Goal: Information Seeking & Learning: Learn about a topic

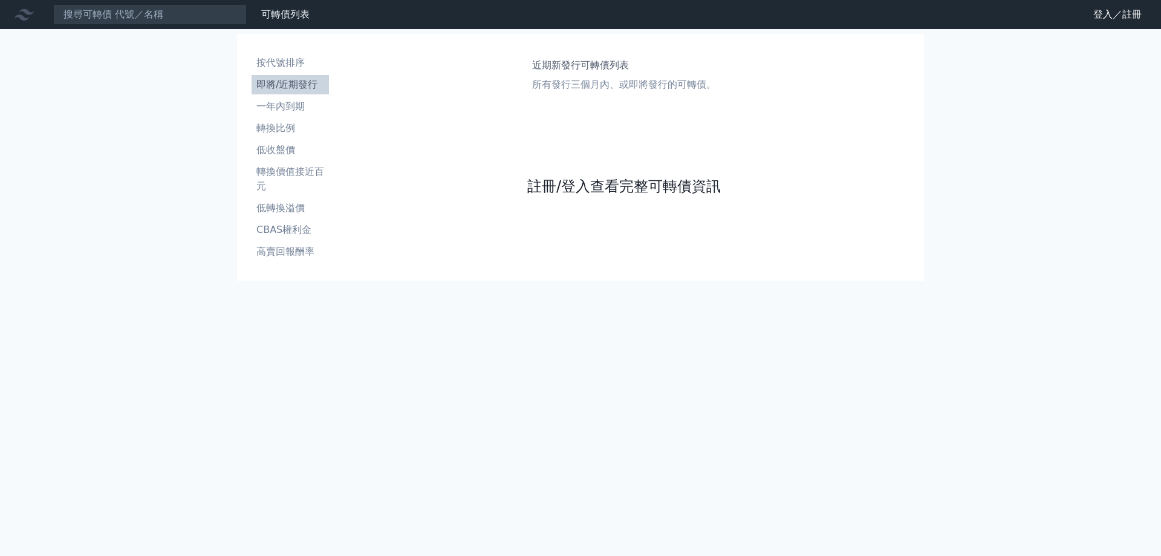
click at [572, 184] on link "註冊/登入查看完整可轉債資訊" at bounding box center [624, 186] width 194 height 19
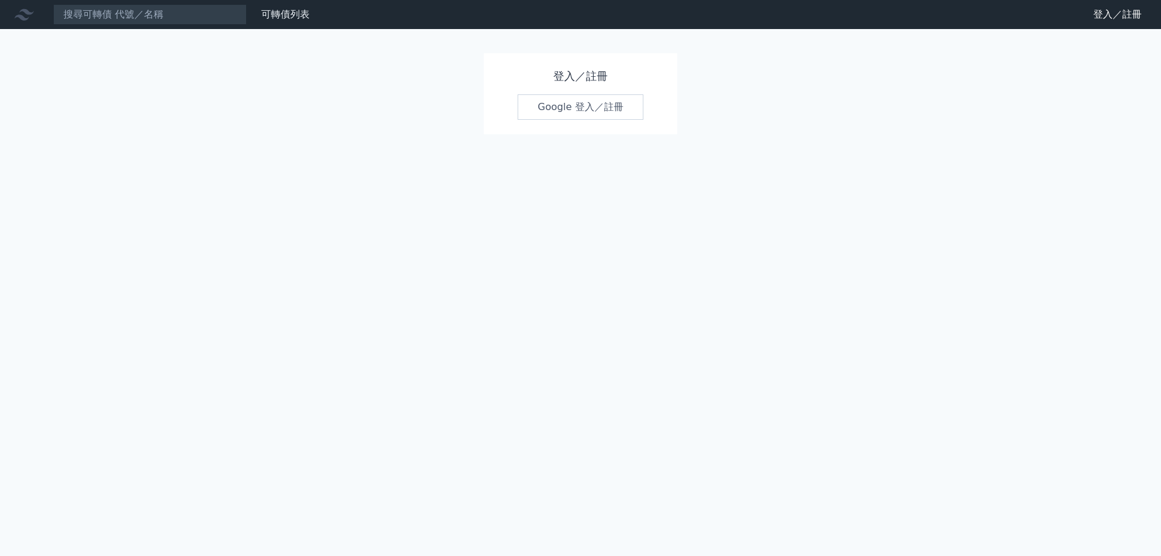
click at [571, 108] on link "Google 登入／註冊" at bounding box center [581, 106] width 126 height 25
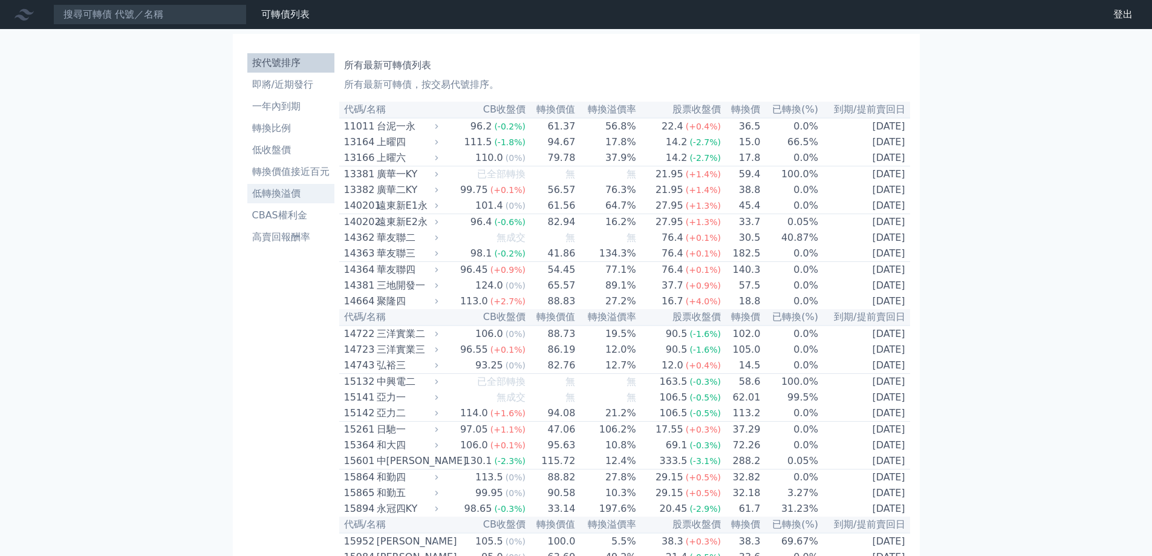
click at [297, 198] on li "低轉換溢價" at bounding box center [290, 193] width 87 height 15
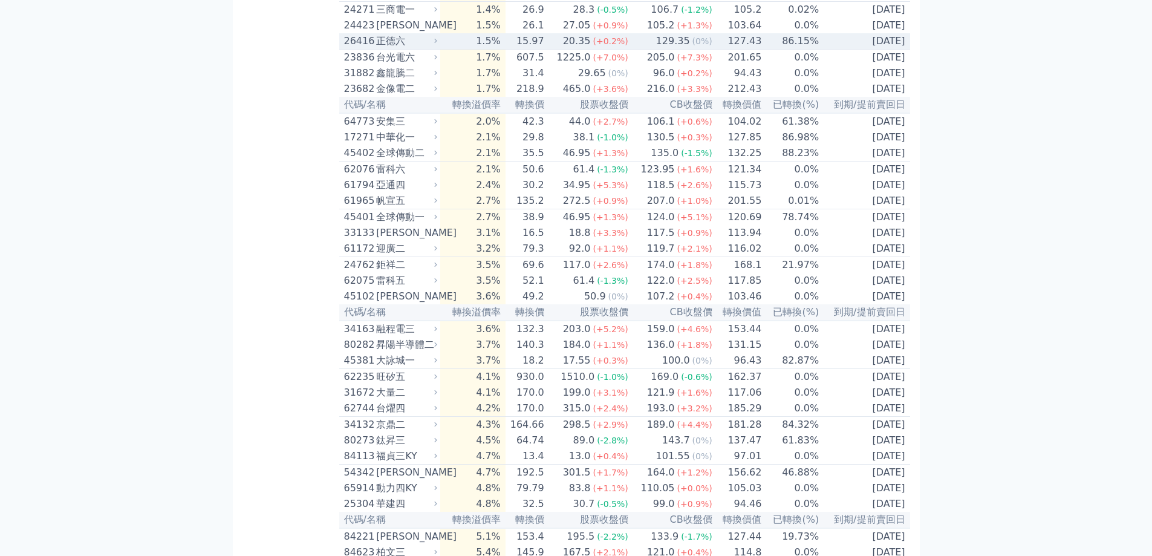
scroll to position [786, 0]
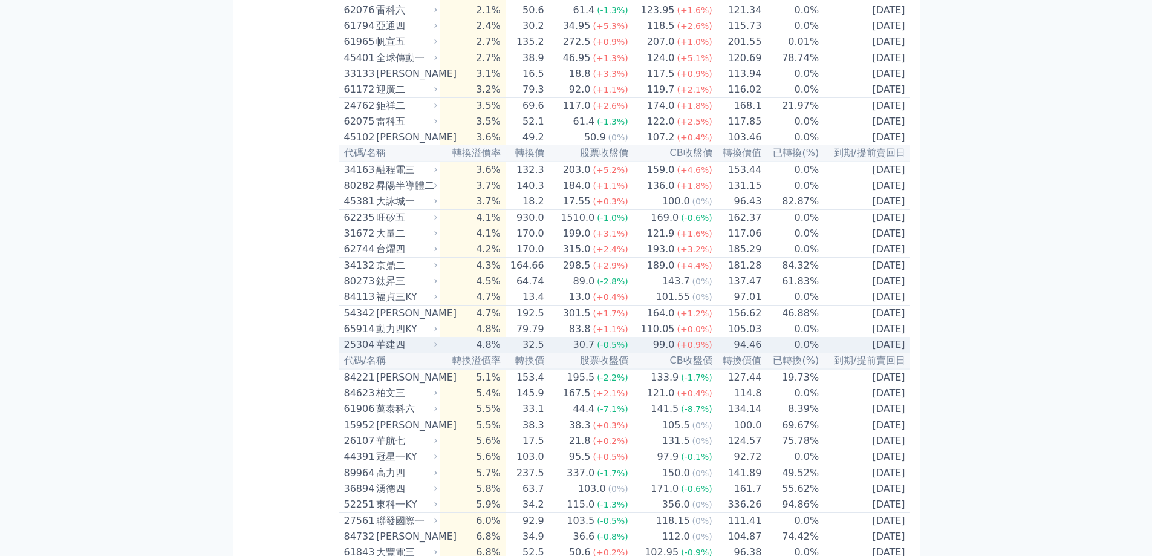
click at [437, 348] on icon at bounding box center [436, 344] width 8 height 8
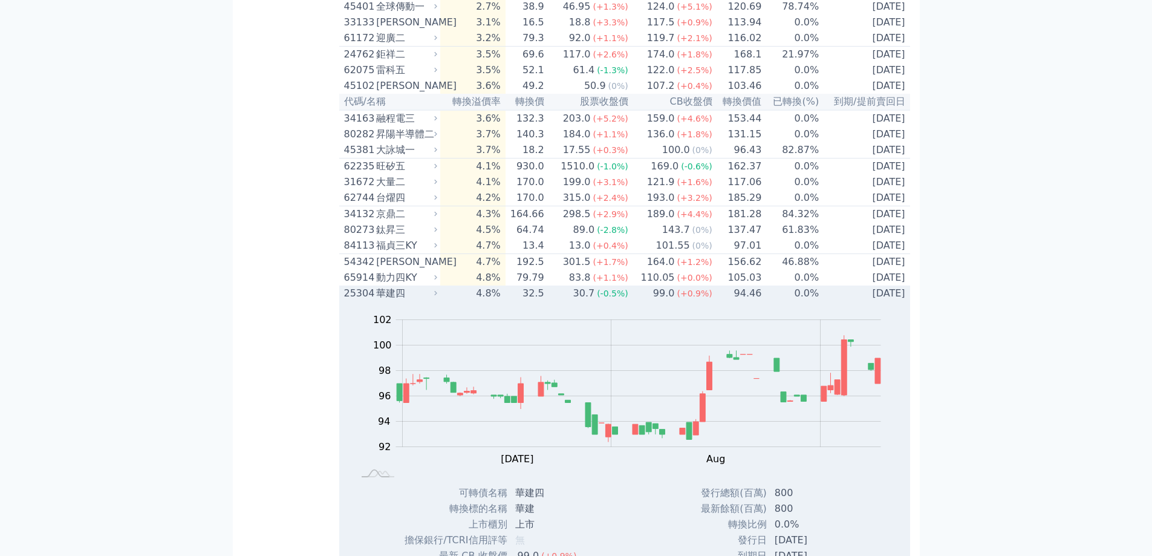
scroll to position [1088, 0]
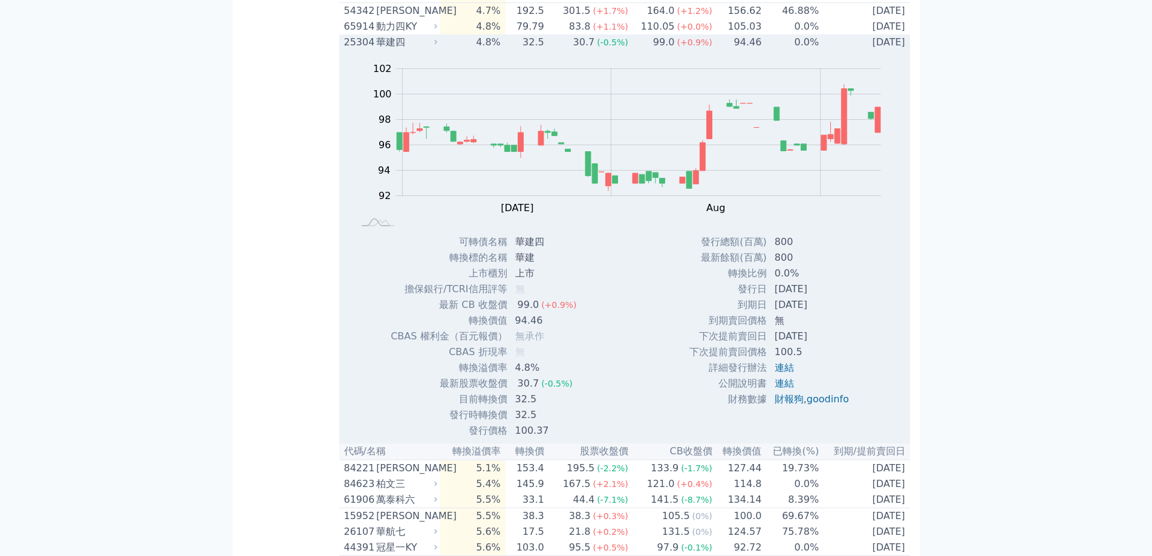
click at [437, 46] on icon at bounding box center [436, 42] width 8 height 8
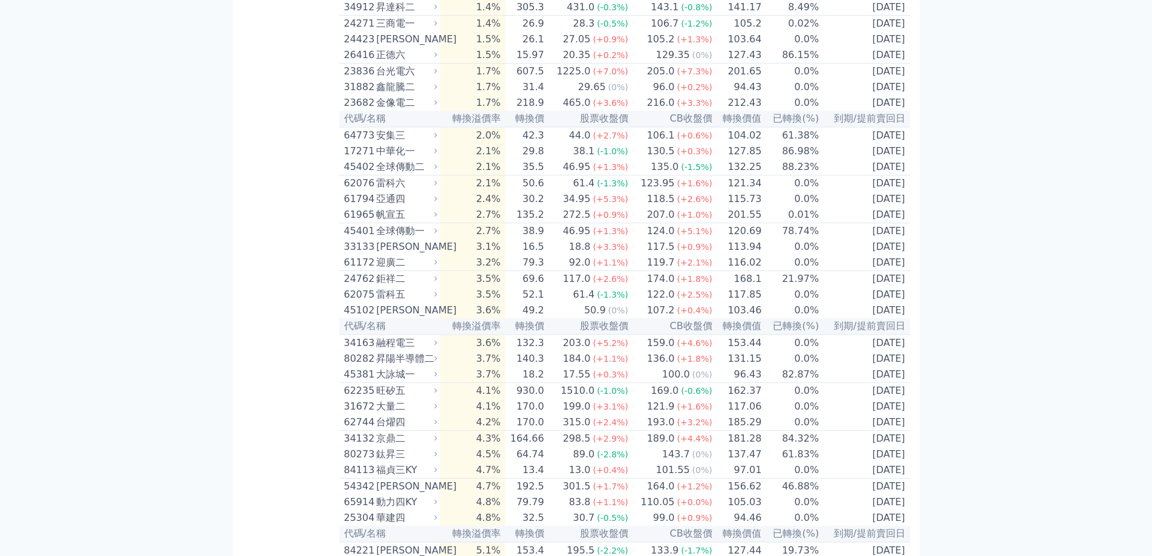
scroll to position [605, 0]
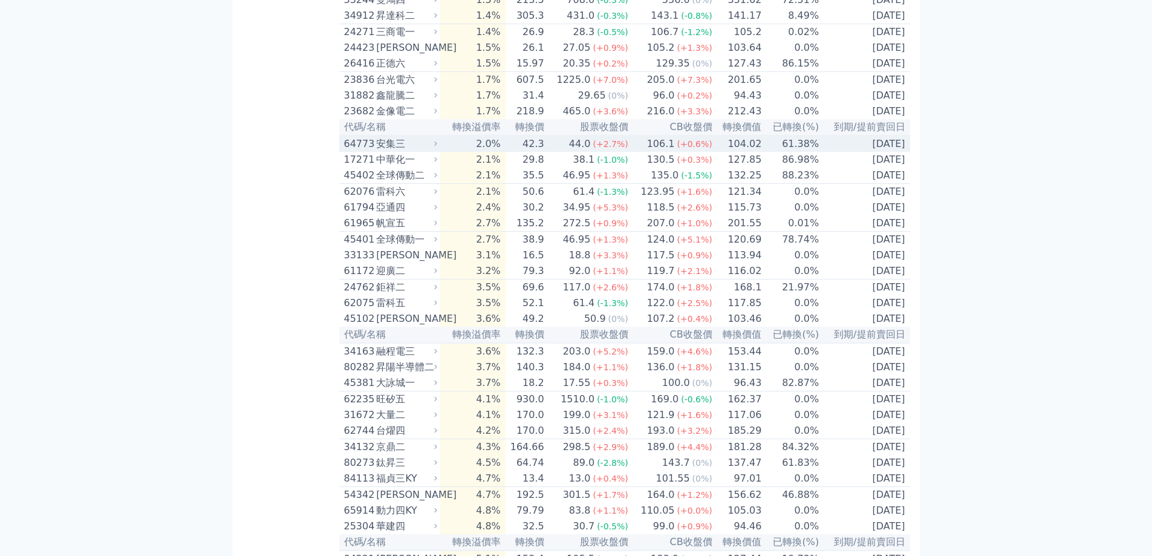
click at [440, 148] on icon at bounding box center [436, 144] width 8 height 8
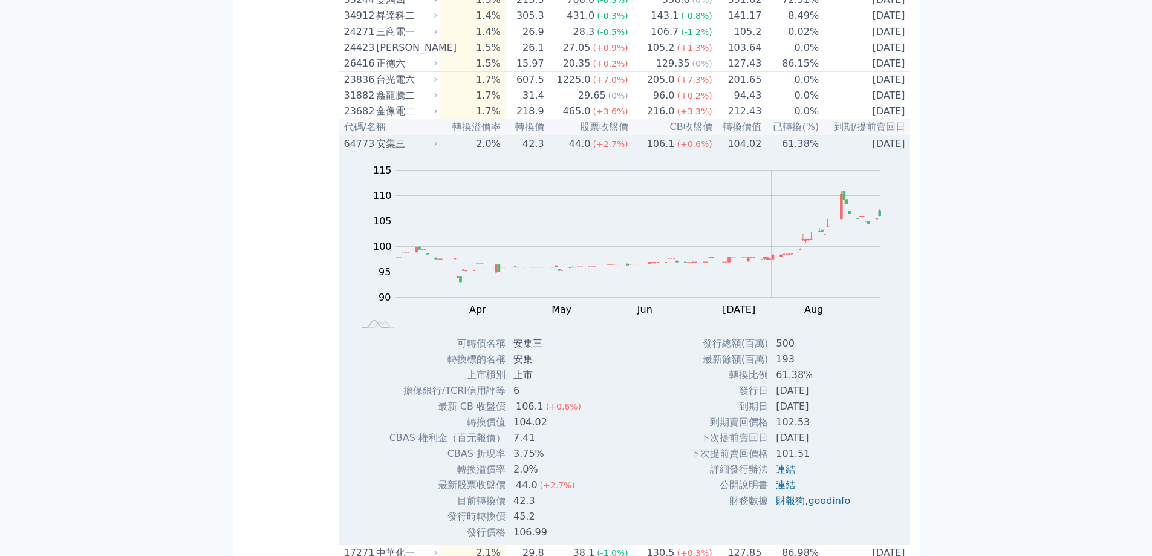
click at [440, 148] on icon at bounding box center [436, 144] width 8 height 8
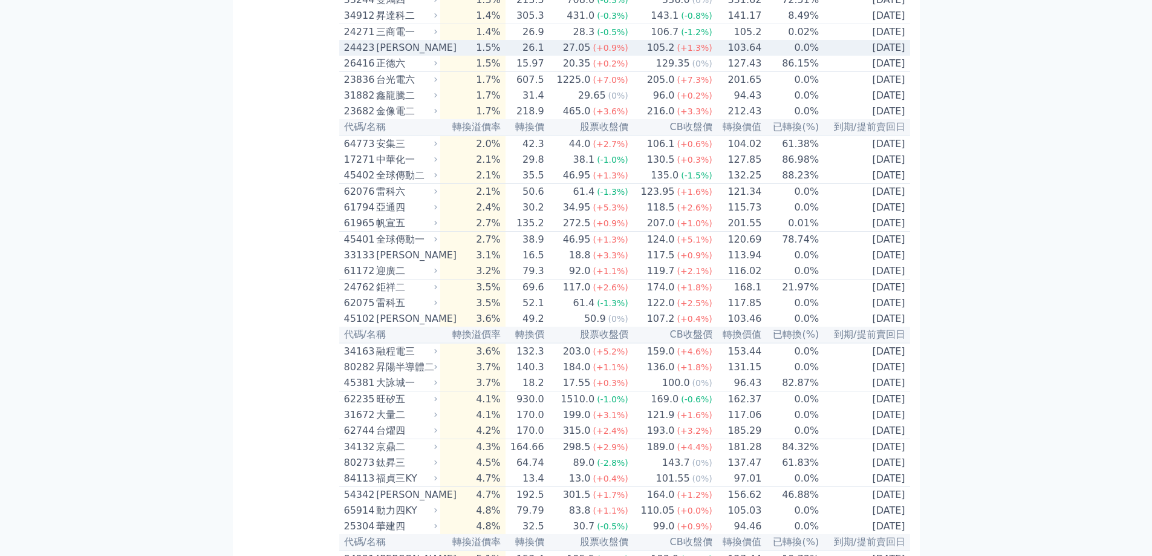
click at [460, 56] on td "1.5%" at bounding box center [472, 48] width 65 height 16
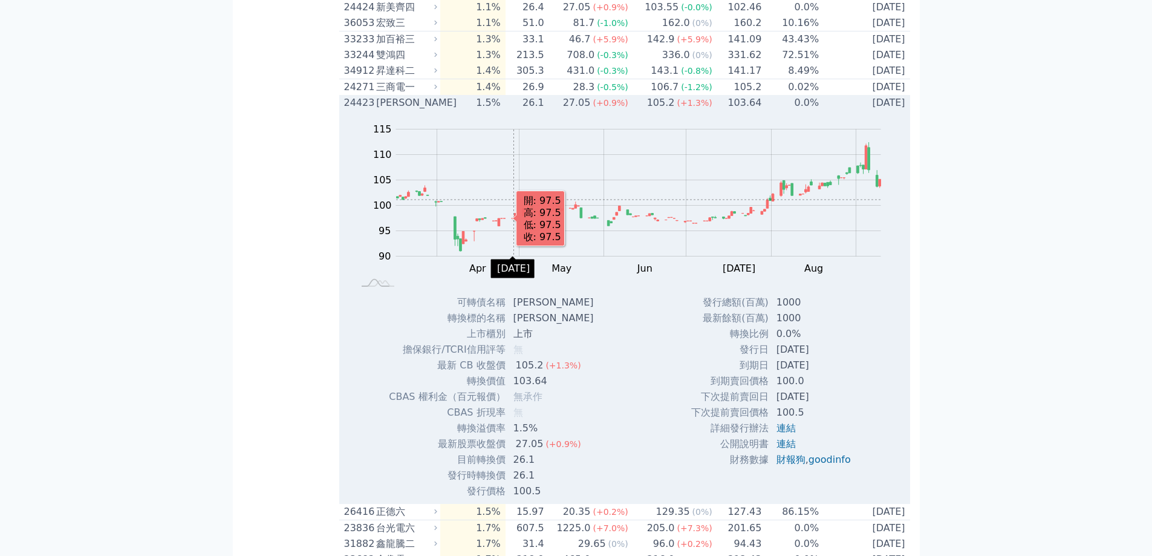
scroll to position [484, 0]
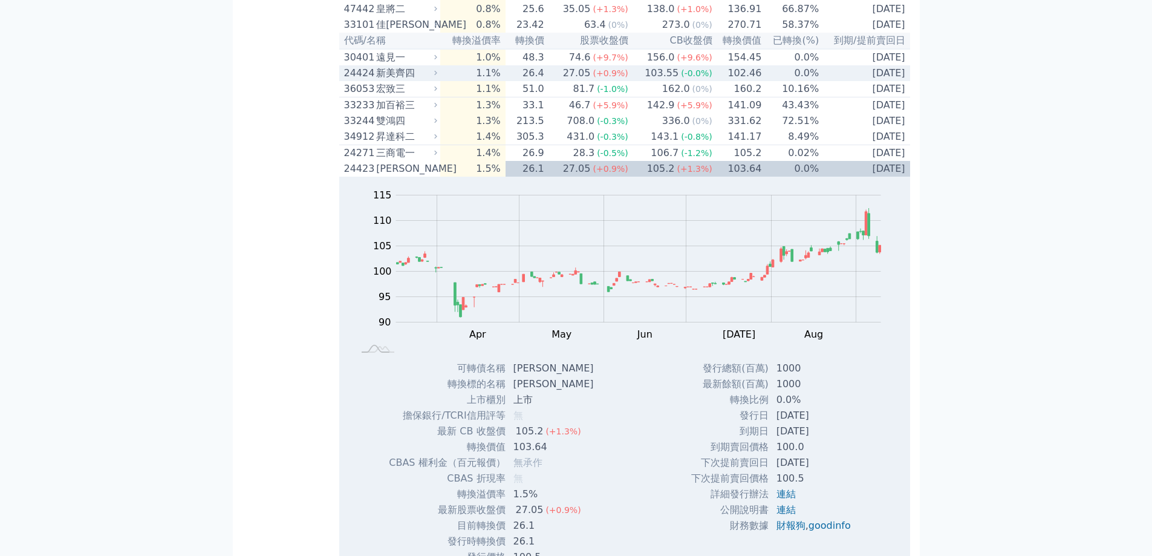
click at [434, 80] on div "新美齊四" at bounding box center [405, 73] width 59 height 15
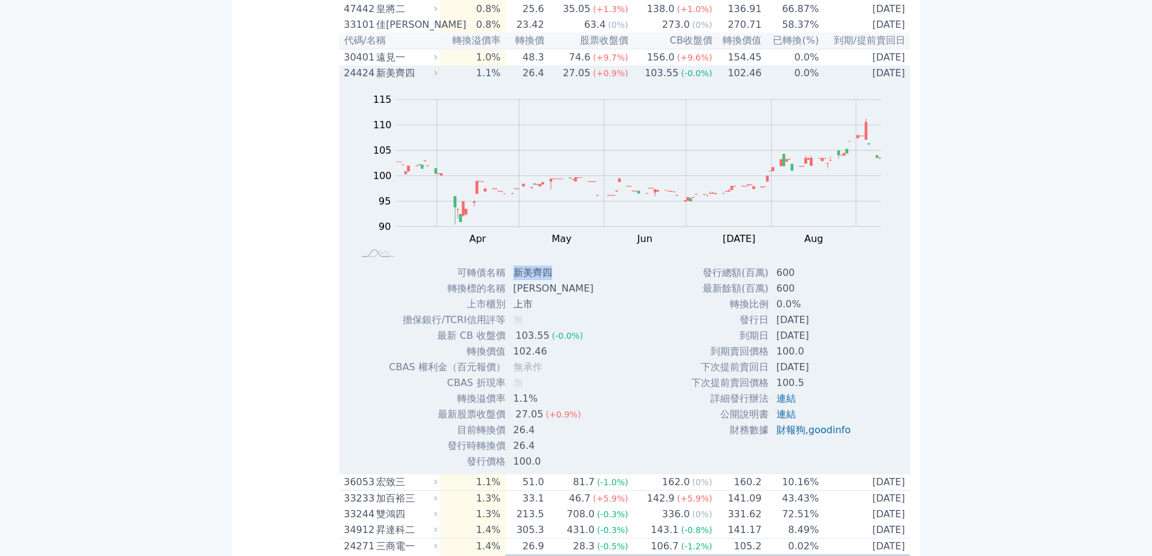
drag, startPoint x: 515, startPoint y: 304, endPoint x: 561, endPoint y: 305, distance: 45.4
click at [561, 281] on td "新美齊四" at bounding box center [554, 273] width 97 height 16
copy td "新美齊四"
click at [447, 81] on td "1.1%" at bounding box center [472, 73] width 65 height 16
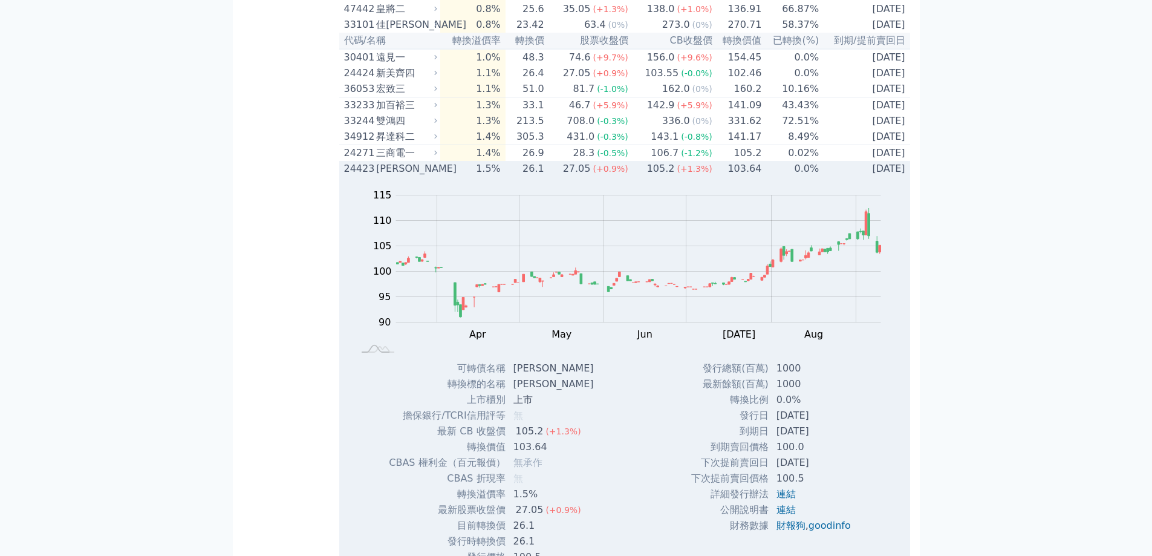
click at [433, 176] on div "[PERSON_NAME]" at bounding box center [405, 168] width 59 height 15
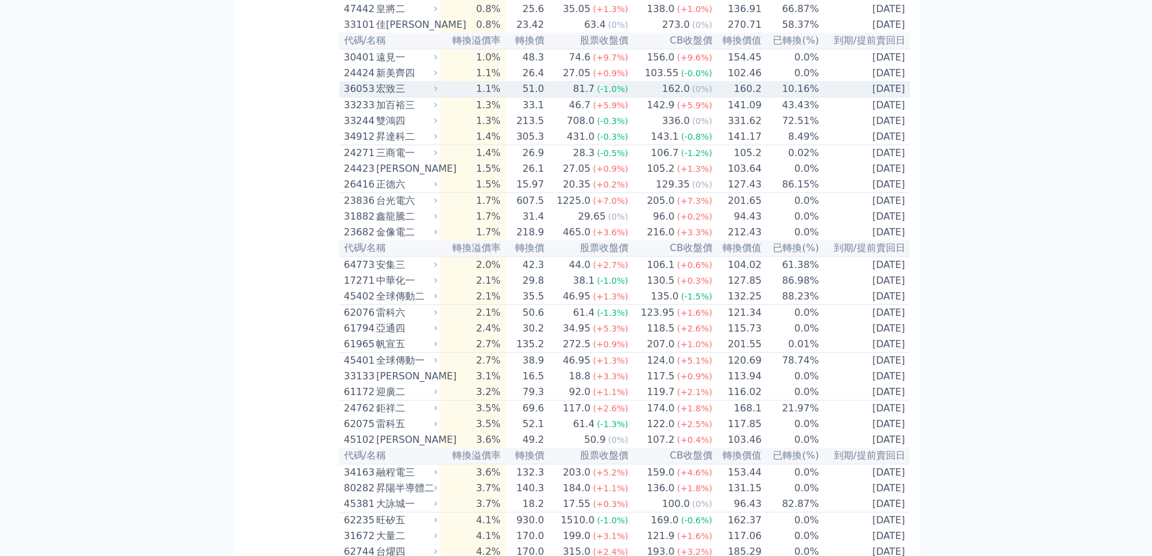
scroll to position [60, 0]
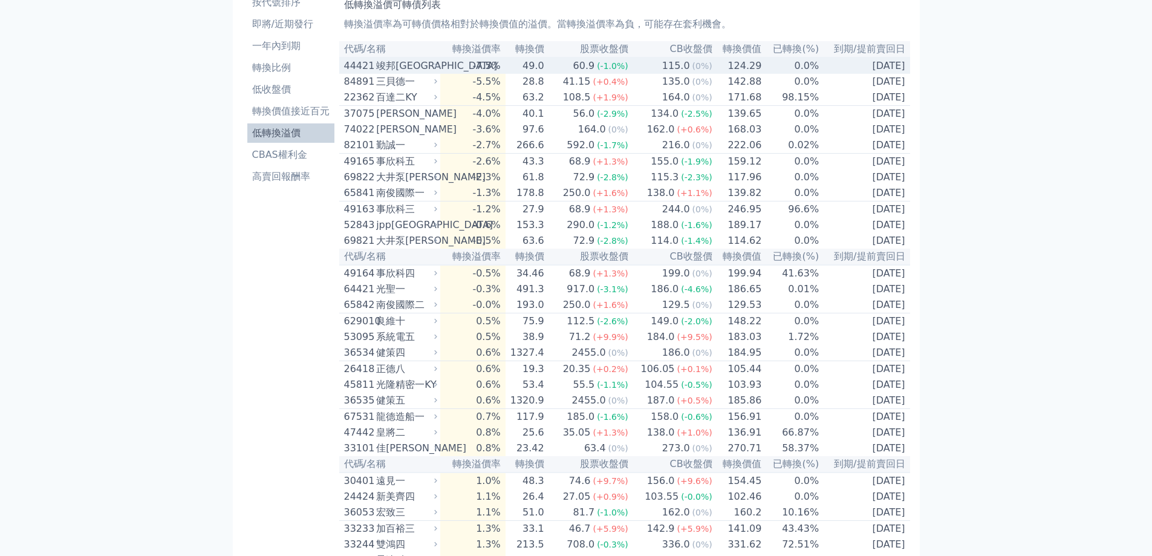
click at [440, 70] on icon at bounding box center [436, 66] width 8 height 8
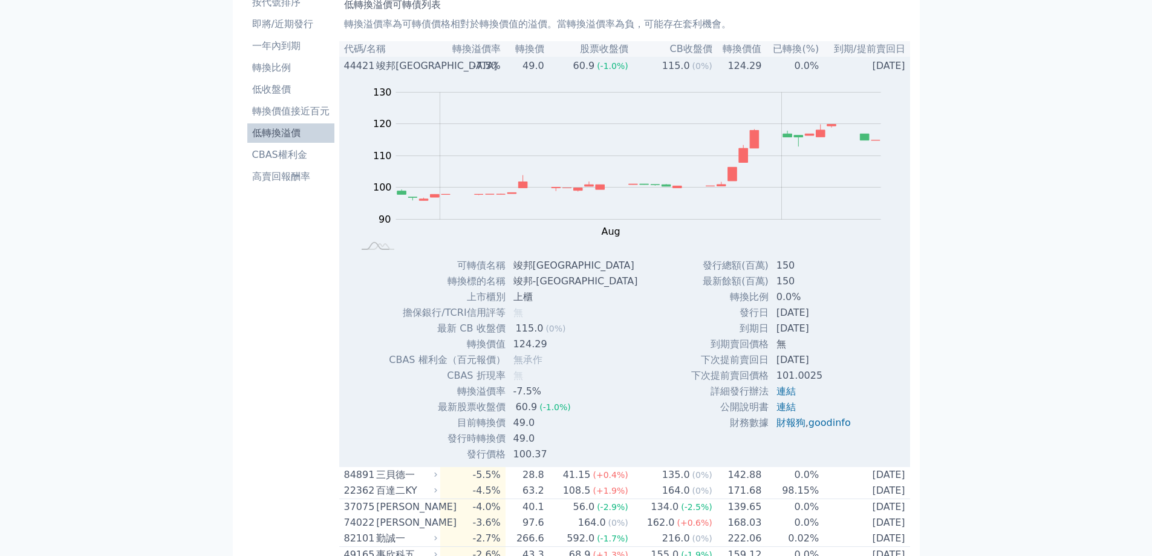
click at [440, 70] on icon at bounding box center [436, 66] width 8 height 8
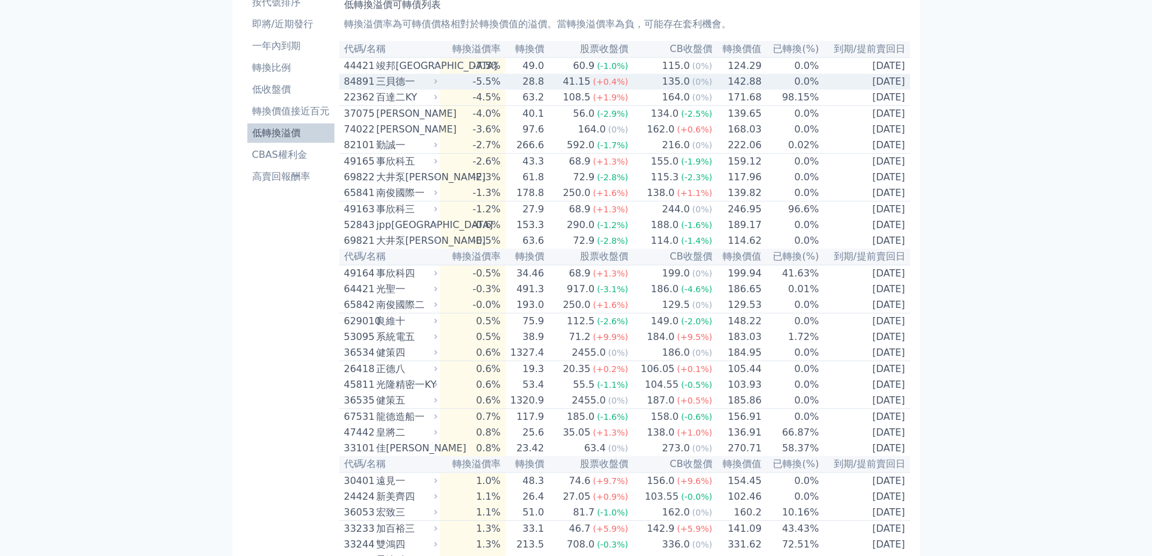
click at [440, 85] on icon at bounding box center [436, 81] width 8 height 8
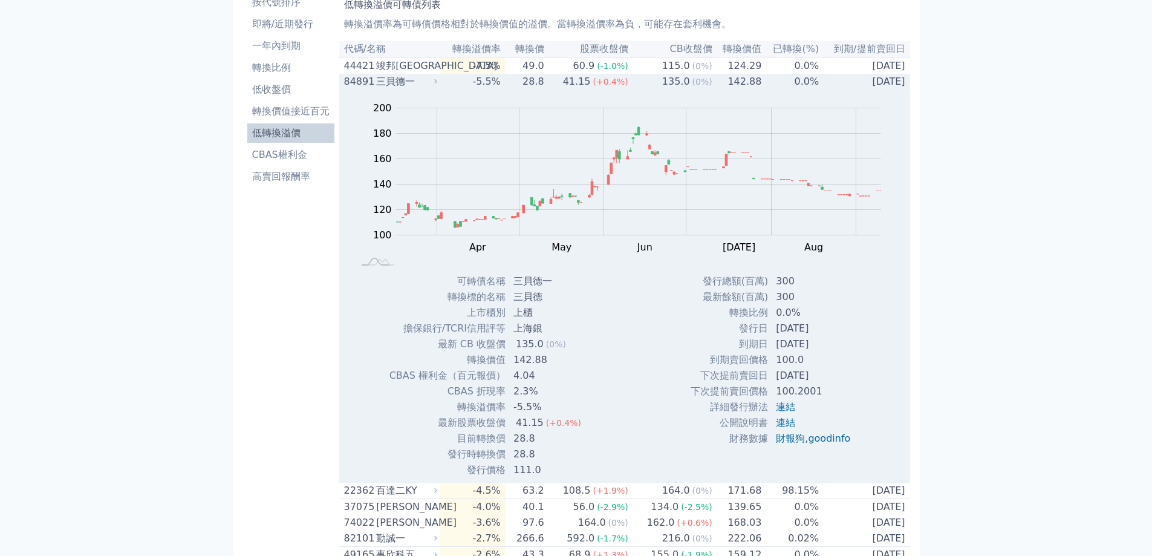
click at [440, 85] on icon at bounding box center [436, 81] width 8 height 8
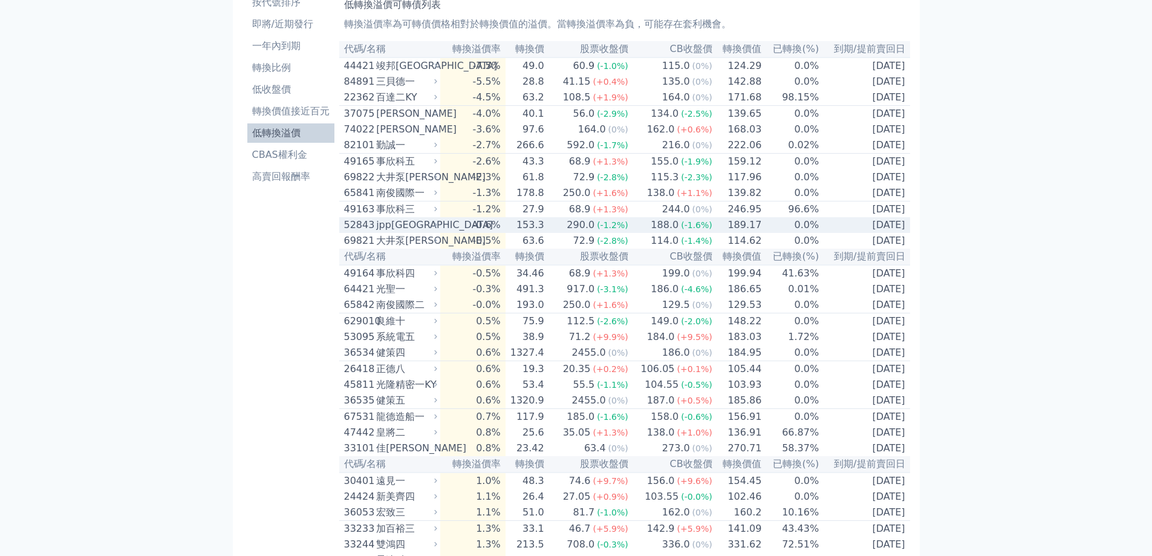
click at [447, 233] on td "-0.6%" at bounding box center [472, 225] width 65 height 16
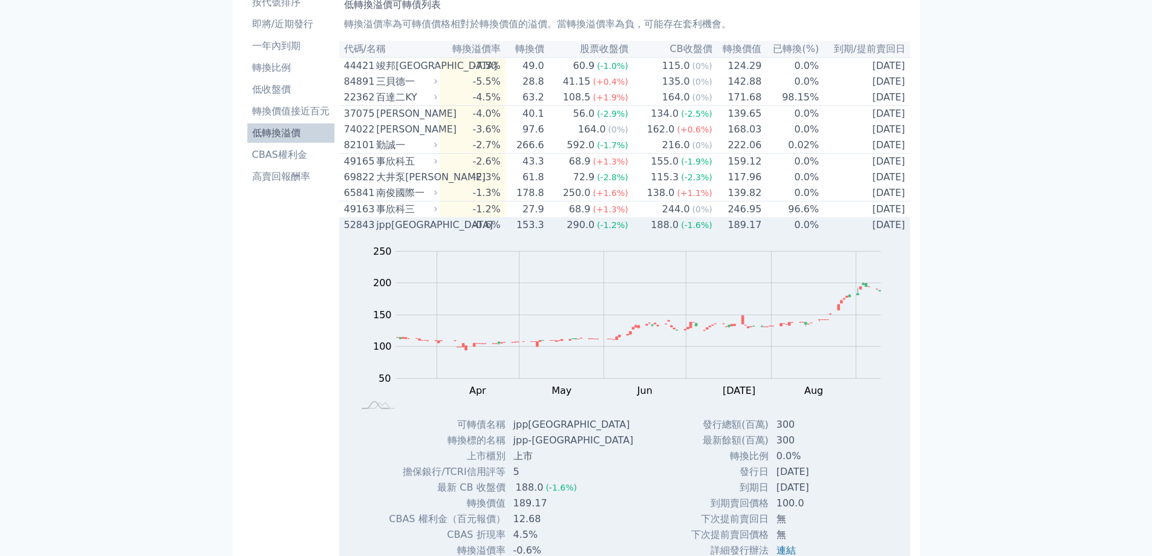
scroll to position [242, 0]
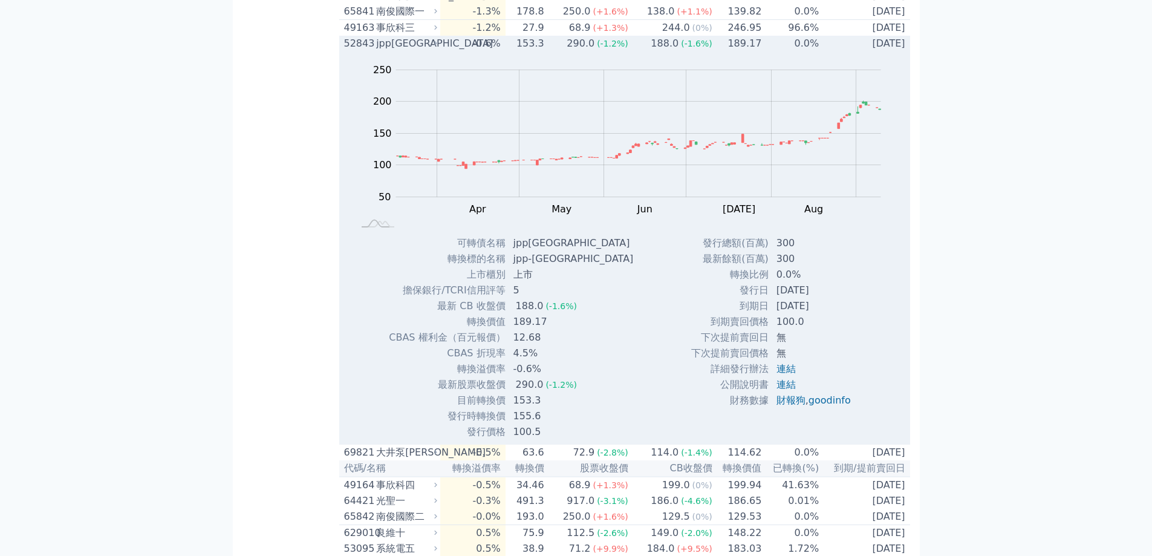
click at [440, 47] on icon at bounding box center [436, 43] width 8 height 8
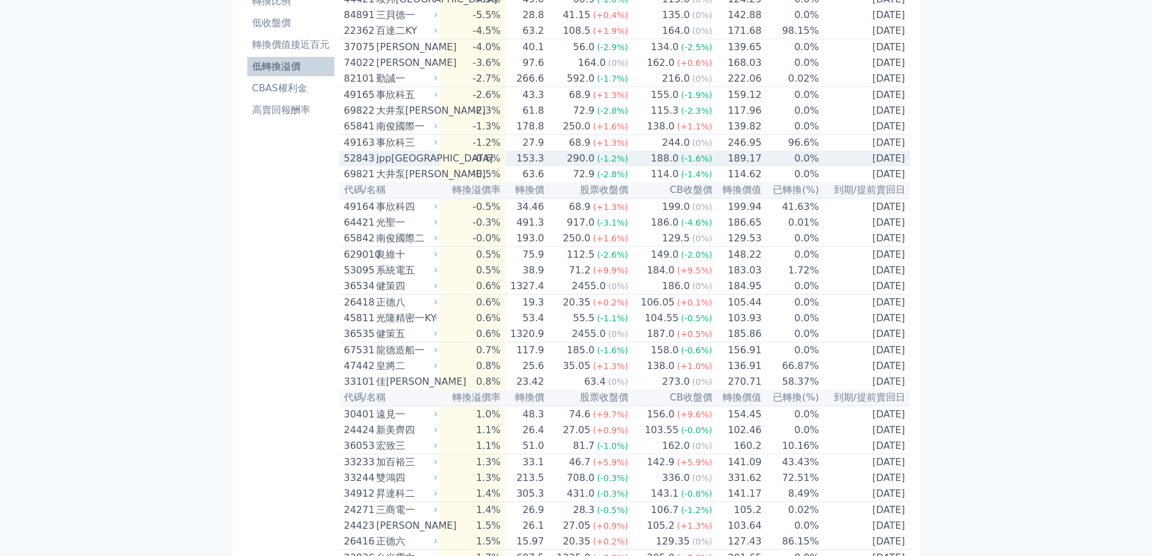
scroll to position [0, 0]
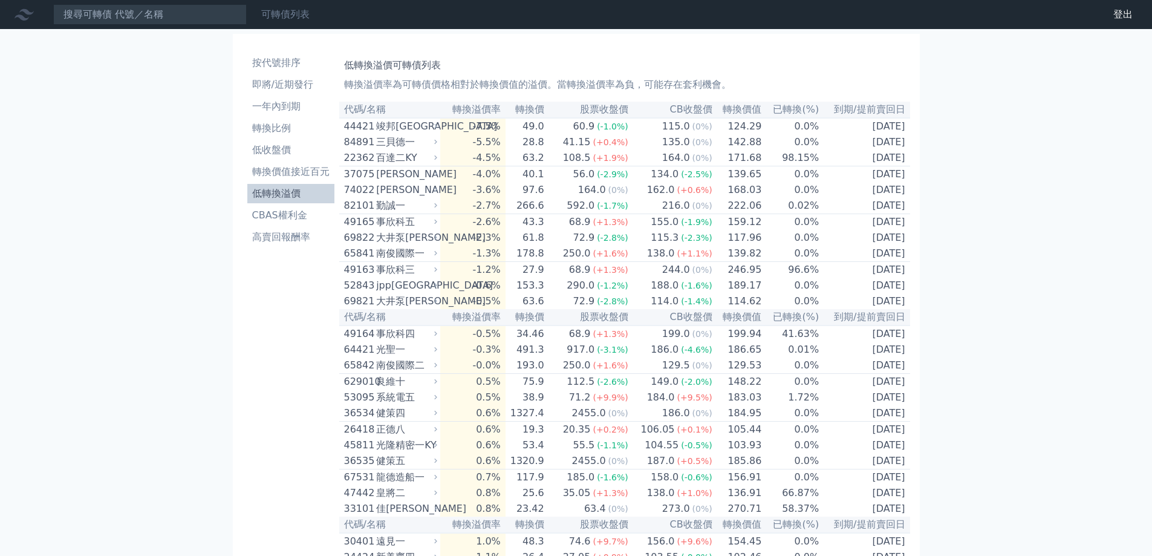
click at [296, 18] on link "可轉債列表" at bounding box center [285, 13] width 48 height 11
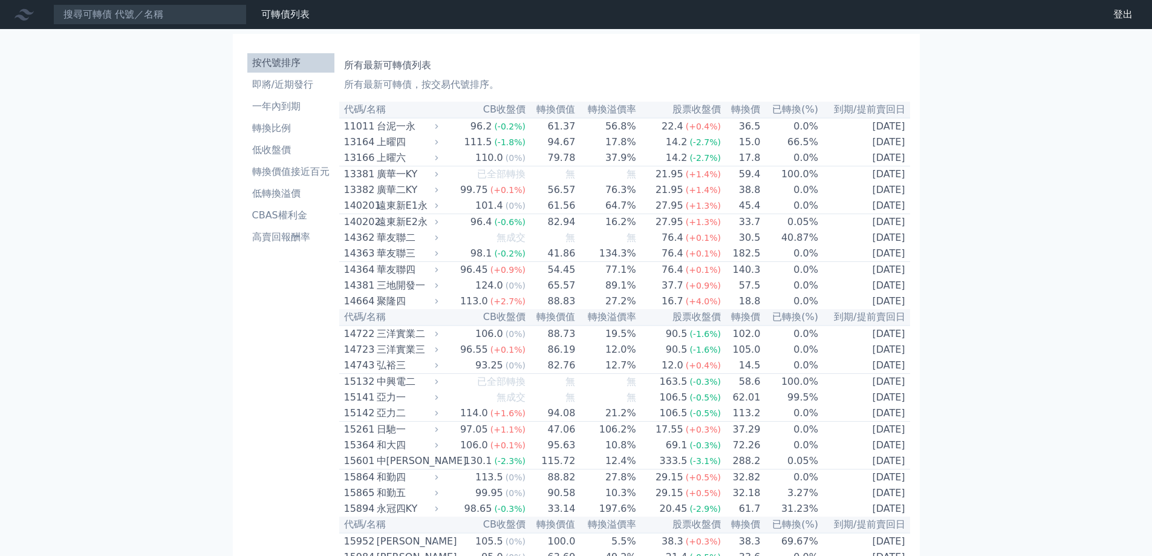
click at [20, 17] on icon at bounding box center [24, 14] width 19 height 11
click at [280, 230] on li "高賣回報酬率" at bounding box center [290, 237] width 87 height 15
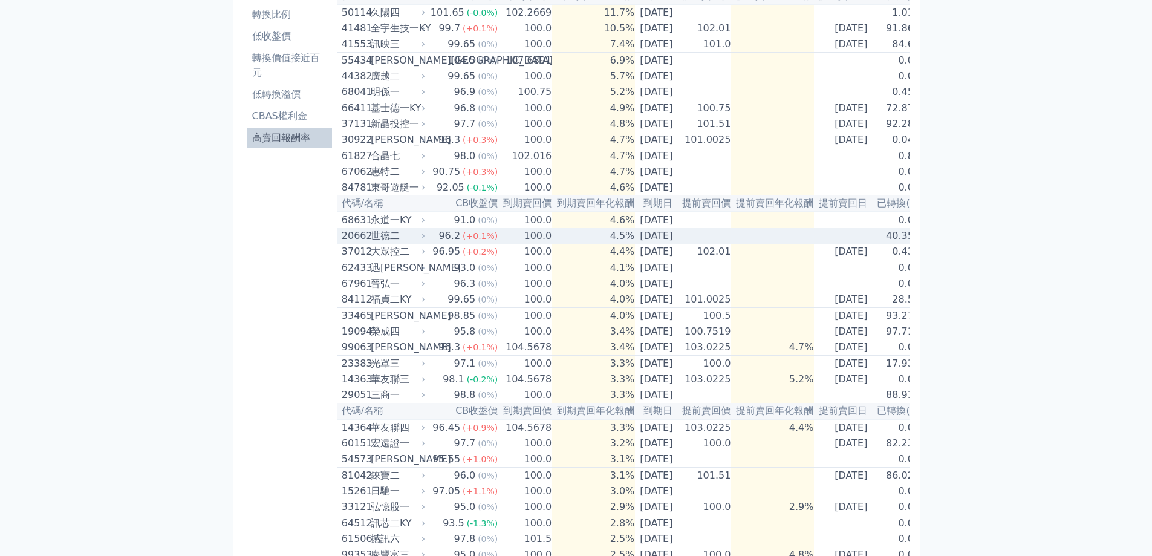
scroll to position [241, 0]
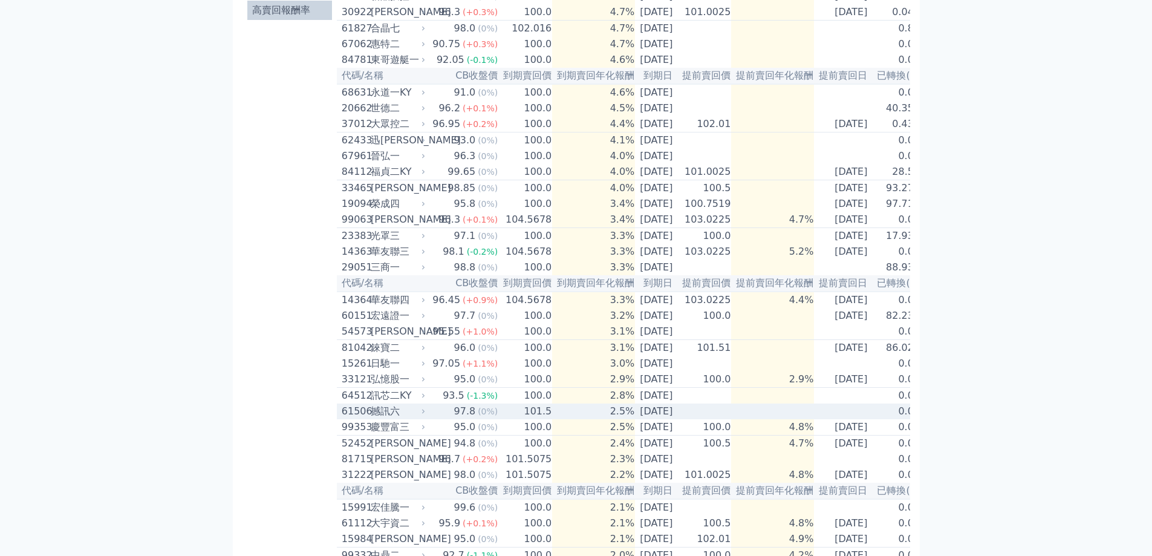
click at [422, 414] on icon at bounding box center [423, 411] width 2 height 4
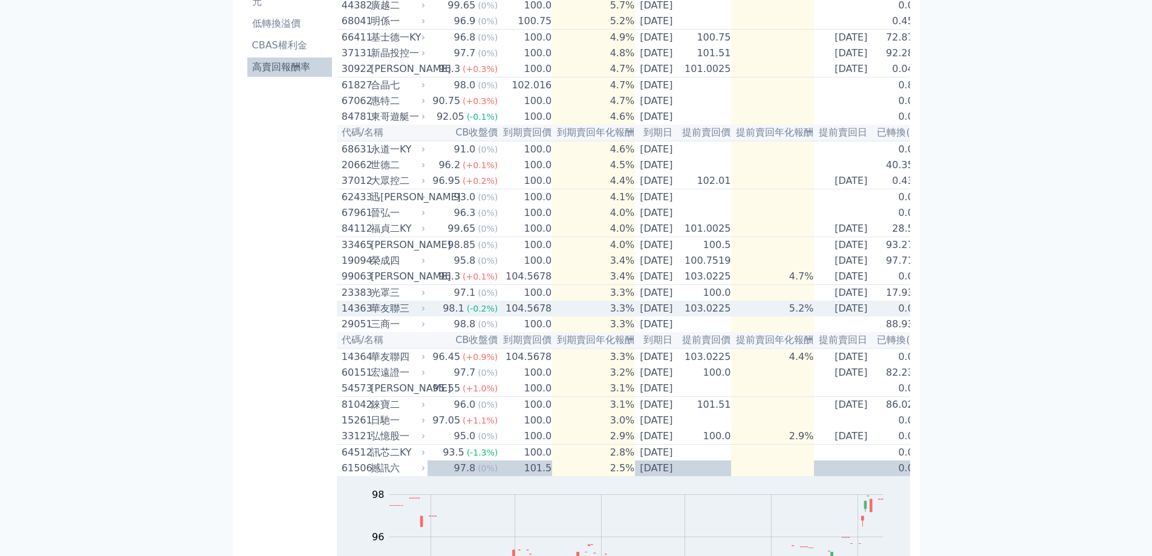
scroll to position [181, 0]
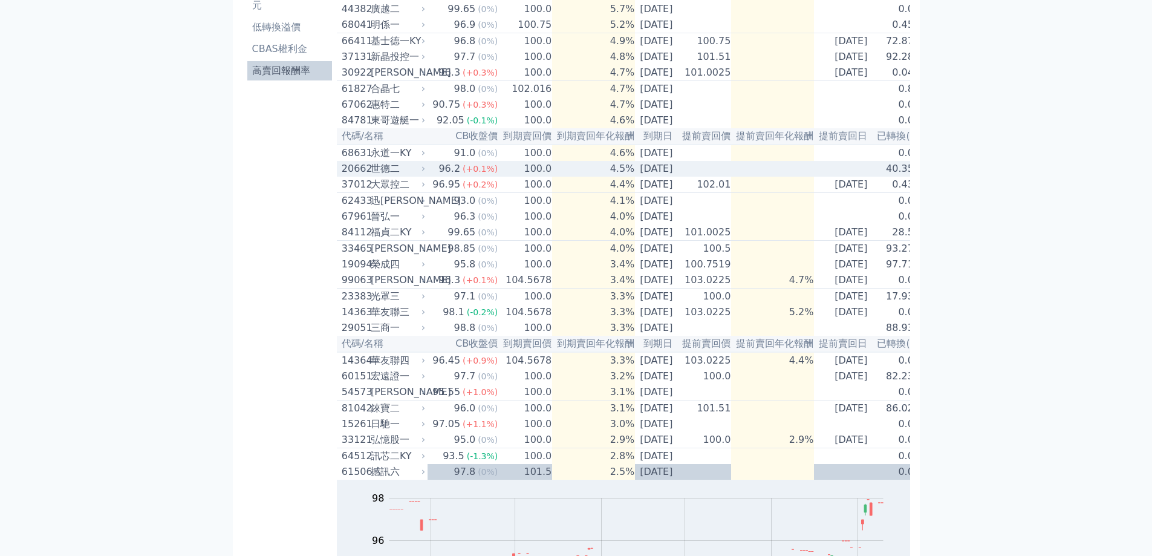
click at [417, 176] on div "世德二" at bounding box center [397, 168] width 52 height 15
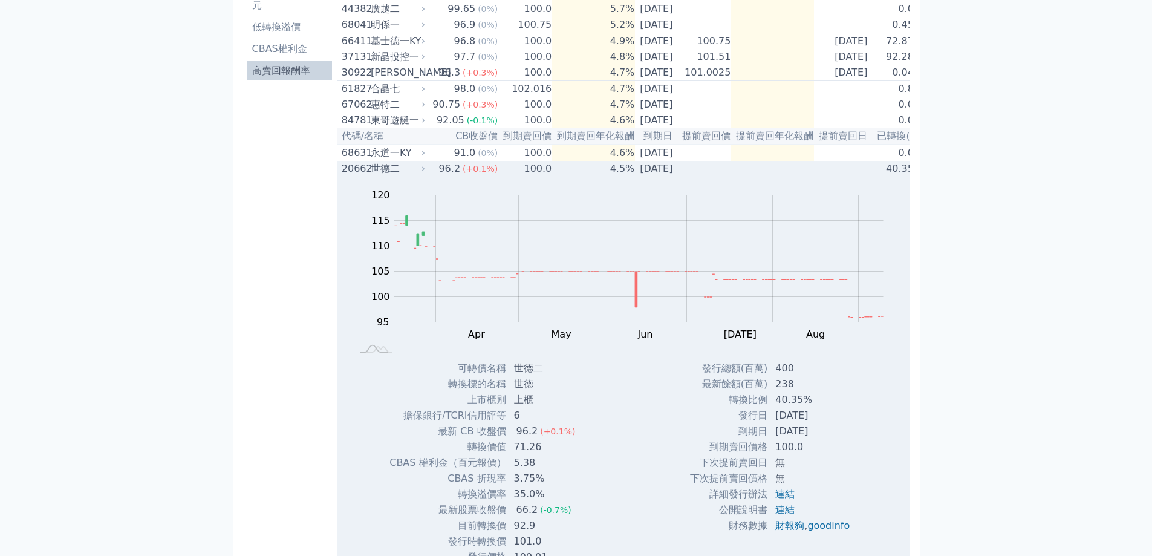
scroll to position [241, 0]
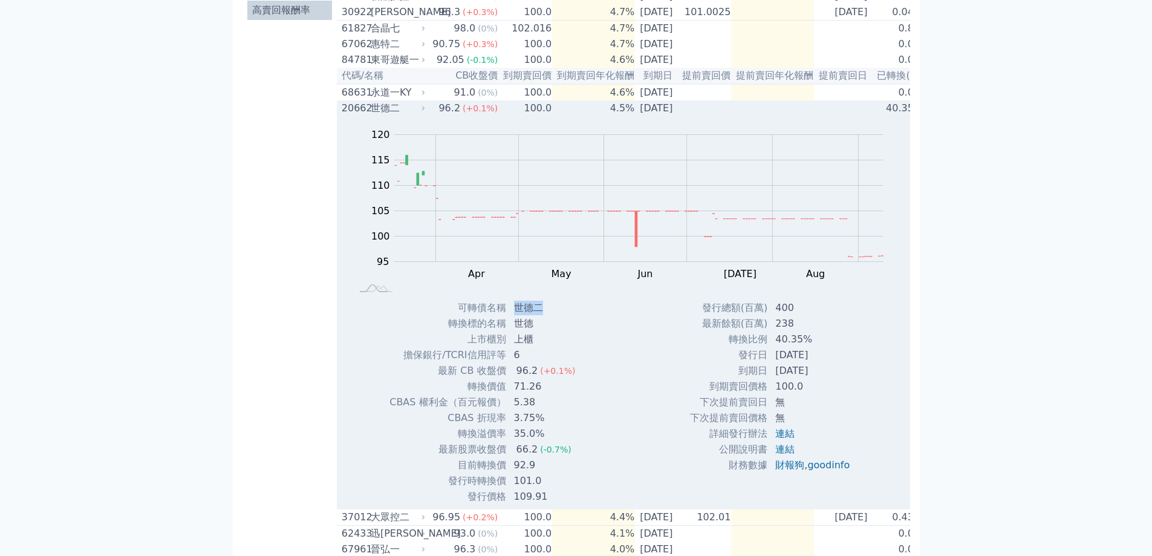
drag, startPoint x: 515, startPoint y: 325, endPoint x: 545, endPoint y: 325, distance: 30.2
click at [545, 316] on td "世德二" at bounding box center [546, 308] width 79 height 16
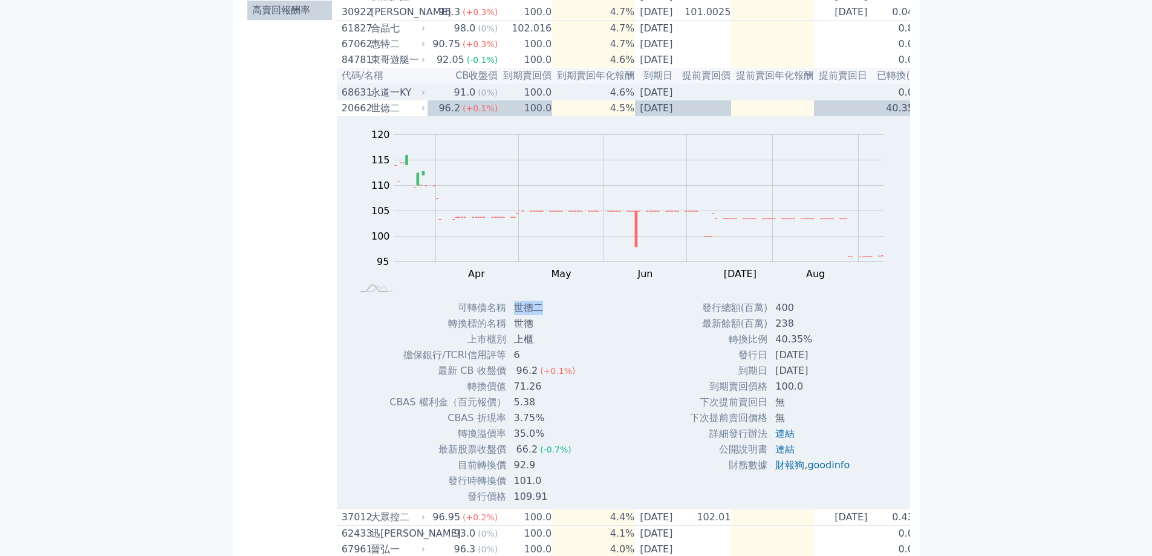
copy td "世德二"
